Goal: Navigation & Orientation: Find specific page/section

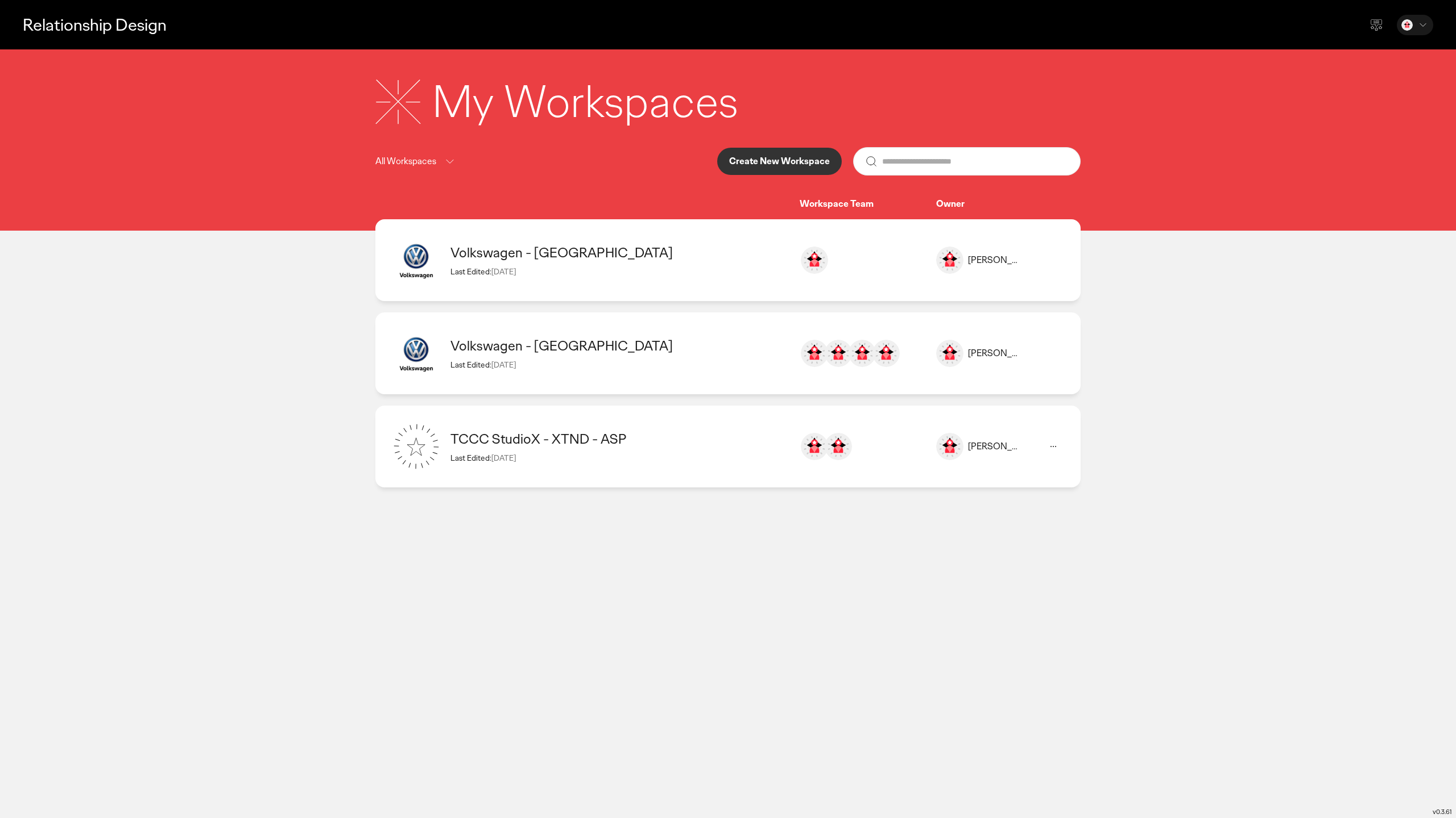
click at [50, 51] on div "My Workspaces All Workspaces Create New Workspace Workspace Team Owner" at bounding box center [728, 140] width 1456 height 182
click at [1159, 334] on main "Relationship Design My Workspaces All Workspaces Create New Workspace Workspace…" at bounding box center [728, 409] width 1456 height 818
